Goal: Task Accomplishment & Management: Manage account settings

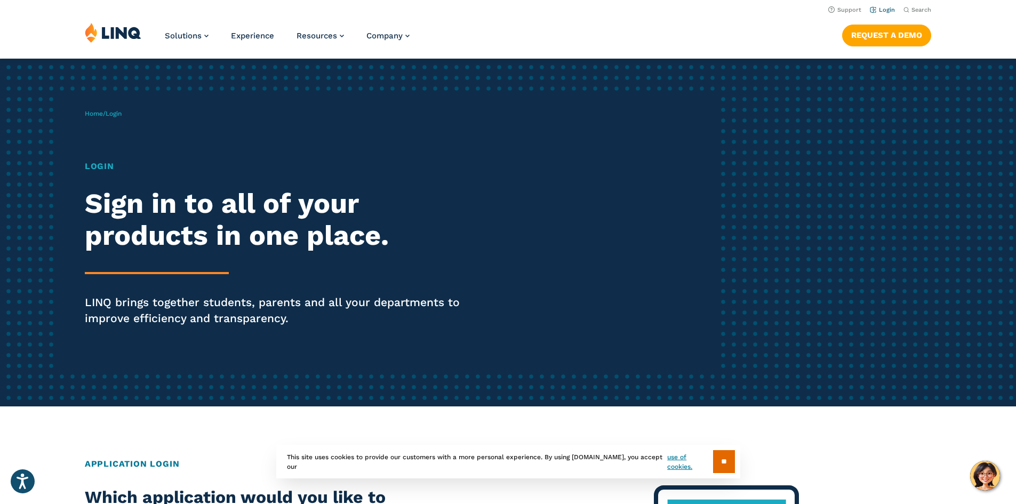
click at [882, 13] on link "Login" at bounding box center [881, 9] width 25 height 7
click at [885, 10] on link "Login" at bounding box center [881, 9] width 25 height 7
